Goal: Information Seeking & Learning: Find specific fact

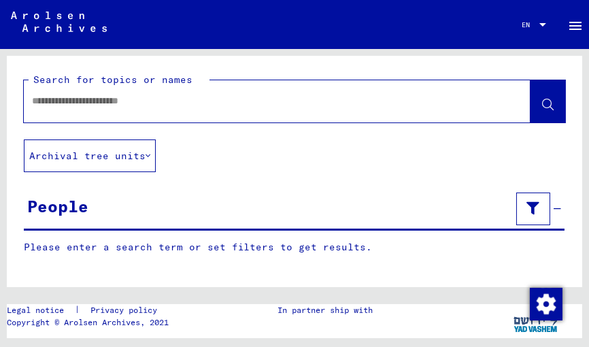
click at [189, 101] on input "text" at bounding box center [265, 101] width 466 height 14
type input "**********"
click at [542, 106] on icon at bounding box center [548, 105] width 12 height 12
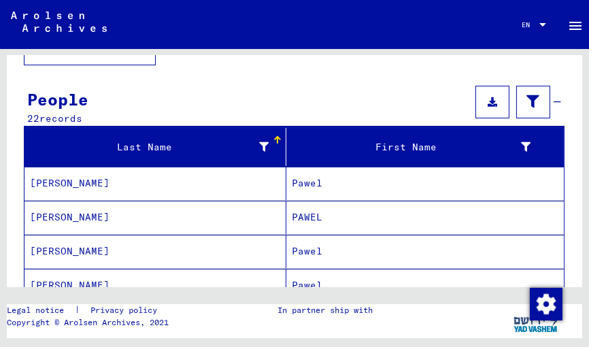
scroll to position [116, 0]
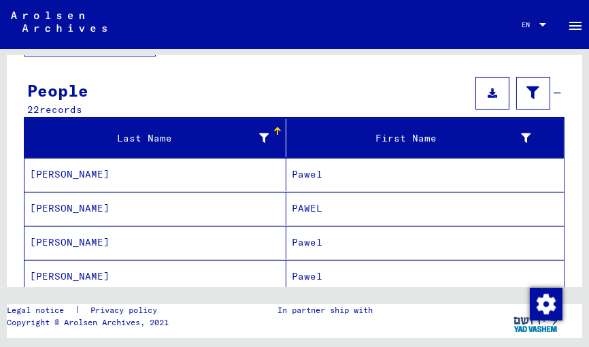
click at [76, 178] on mat-cell "[PERSON_NAME]" at bounding box center [155, 174] width 262 height 33
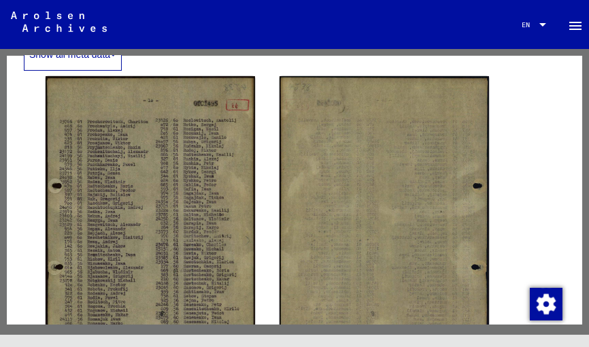
scroll to position [354, 0]
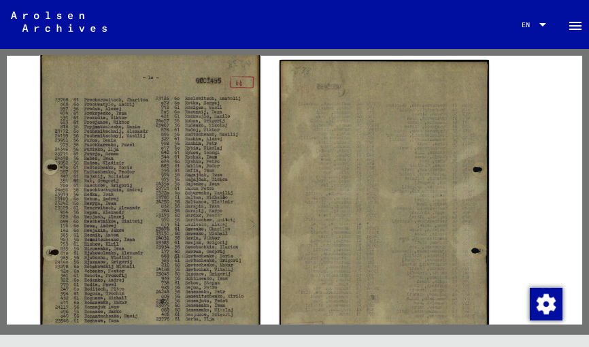
click at [144, 248] on img at bounding box center [150, 211] width 220 height 318
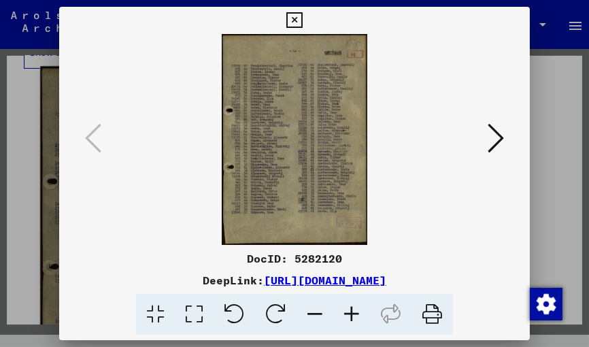
click at [144, 250] on div "DocID: 5282120" at bounding box center [294, 258] width 471 height 16
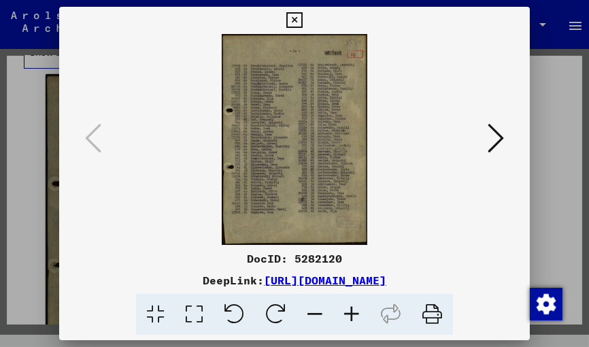
click at [290, 130] on img at bounding box center [294, 139] width 379 height 211
click at [349, 326] on icon at bounding box center [351, 314] width 37 height 41
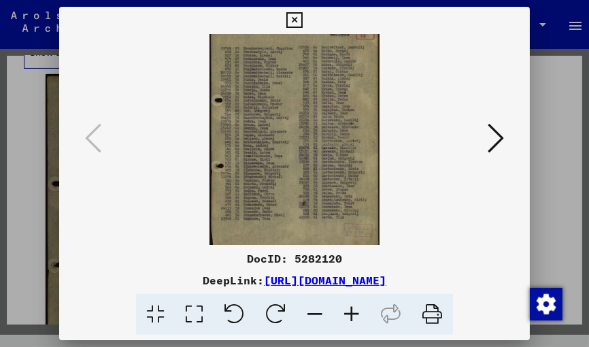
scroll to position [24, 0]
drag, startPoint x: 319, startPoint y: 156, endPoint x: 320, endPoint y: 131, distance: 24.5
click at [320, 131] on img at bounding box center [294, 132] width 169 height 245
click at [350, 323] on icon at bounding box center [351, 314] width 37 height 41
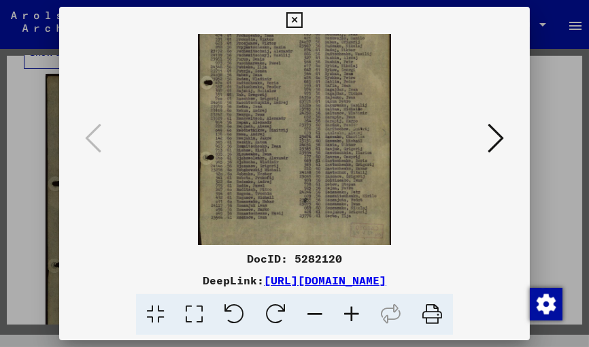
scroll to position [62, 0]
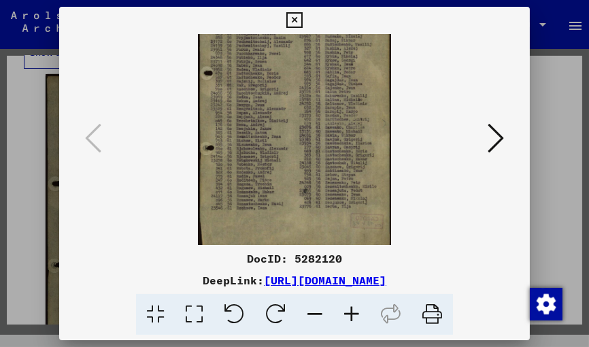
drag, startPoint x: 340, startPoint y: 173, endPoint x: 342, endPoint y: 135, distance: 38.8
click at [342, 135] on img at bounding box center [294, 111] width 193 height 279
click at [349, 327] on icon at bounding box center [351, 314] width 37 height 41
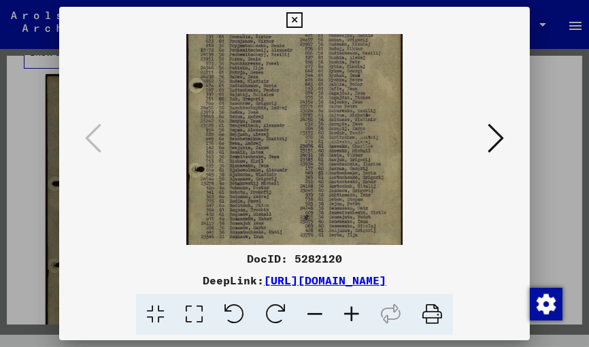
click at [349, 327] on icon at bounding box center [351, 314] width 37 height 41
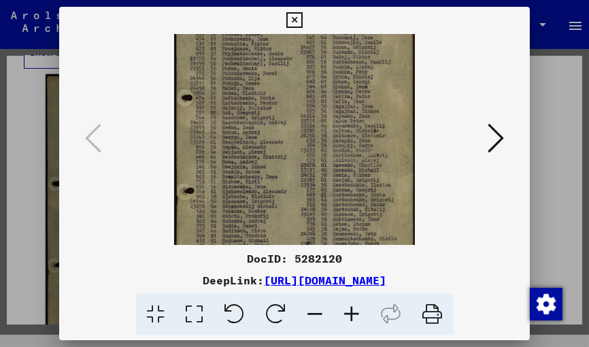
click at [349, 327] on icon at bounding box center [351, 314] width 37 height 41
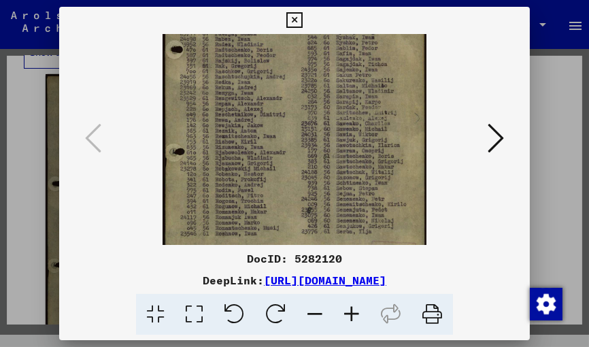
scroll to position [136, 0]
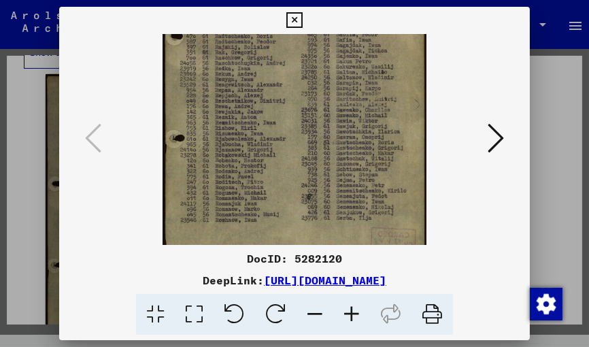
drag, startPoint x: 354, startPoint y: 167, endPoint x: 352, endPoint y: 90, distance: 76.9
click at [352, 90] on img at bounding box center [295, 88] width 264 height 381
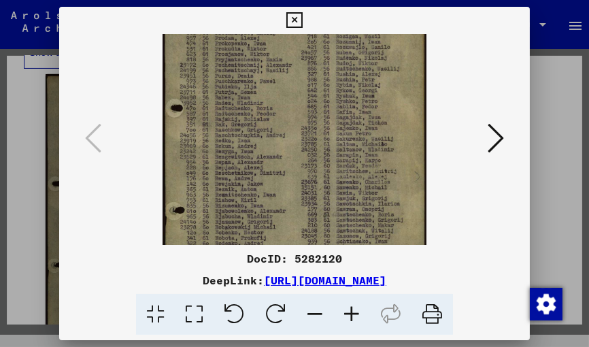
drag, startPoint x: 299, startPoint y: 122, endPoint x: 314, endPoint y: 195, distance: 74.5
click at [314, 195] on img at bounding box center [295, 160] width 264 height 381
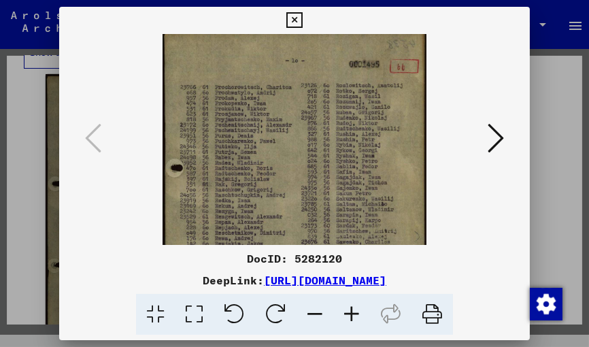
scroll to position [0, 0]
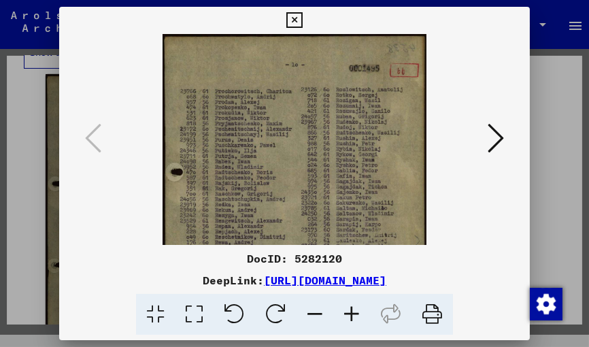
drag, startPoint x: 325, startPoint y: 74, endPoint x: 323, endPoint y: 161, distance: 86.4
click at [323, 161] on img at bounding box center [295, 224] width 264 height 381
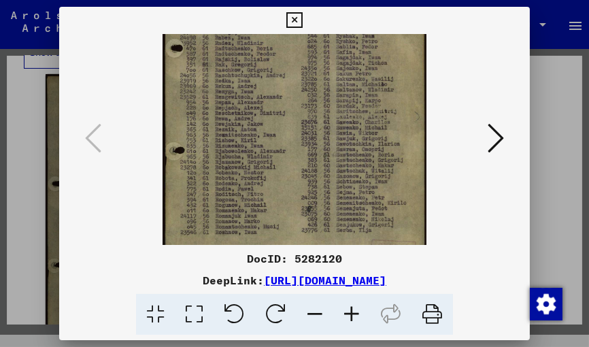
drag, startPoint x: 291, startPoint y: 174, endPoint x: 295, endPoint y: 49, distance: 125.2
click at [295, 49] on img at bounding box center [295, 100] width 264 height 381
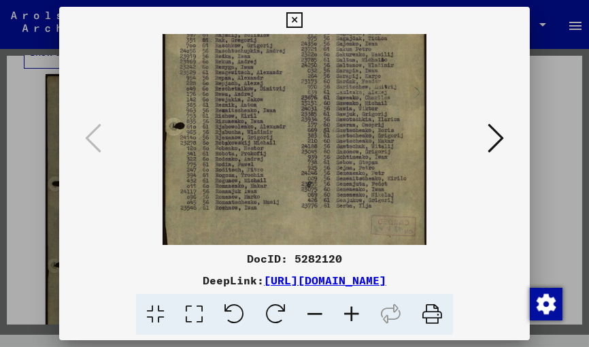
scroll to position [169, 0]
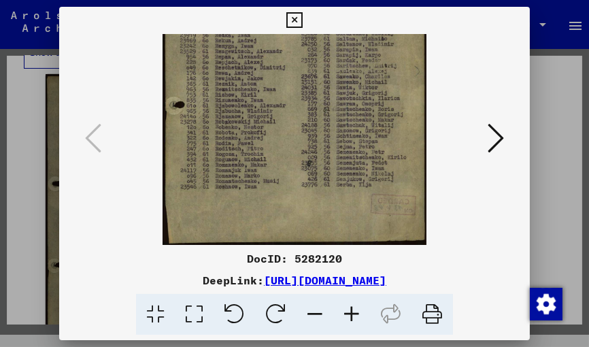
drag, startPoint x: 286, startPoint y: 132, endPoint x: 294, endPoint y: 67, distance: 65.1
click at [294, 67] on img at bounding box center [295, 55] width 264 height 381
click at [297, 13] on icon at bounding box center [294, 20] width 16 height 16
